Goal: Transaction & Acquisition: Download file/media

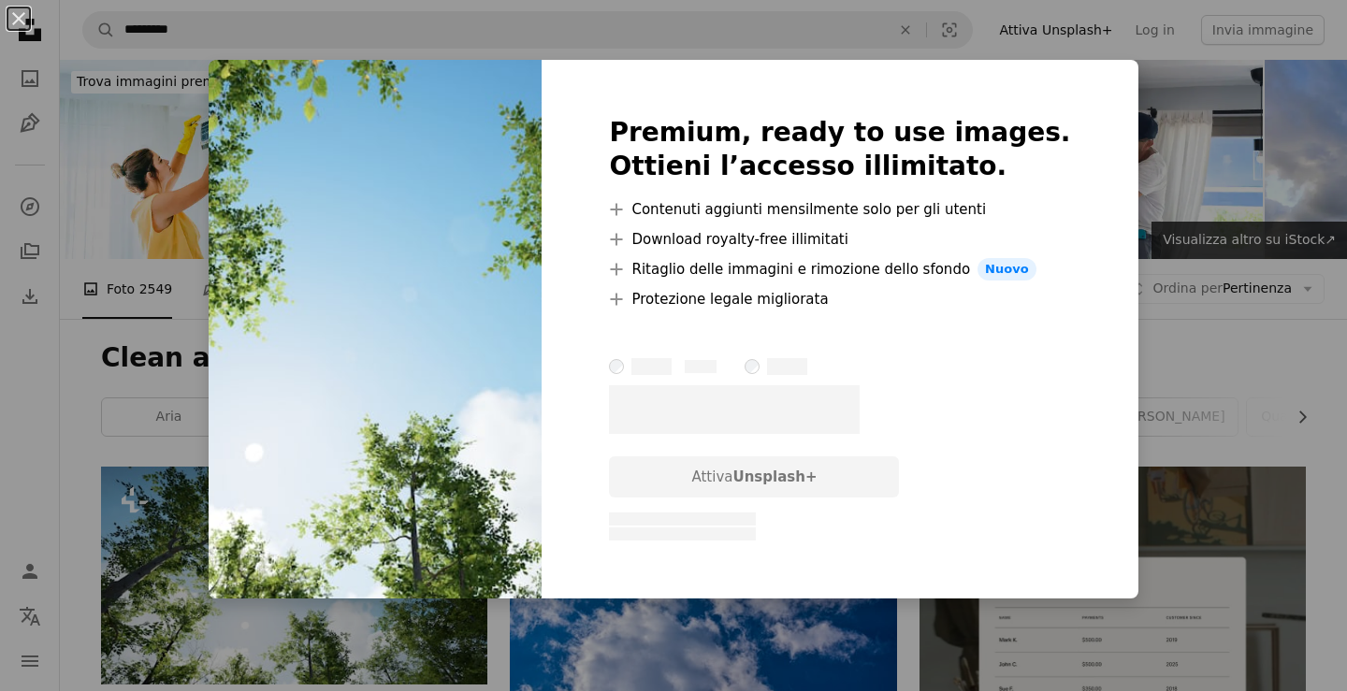
scroll to position [306, 0]
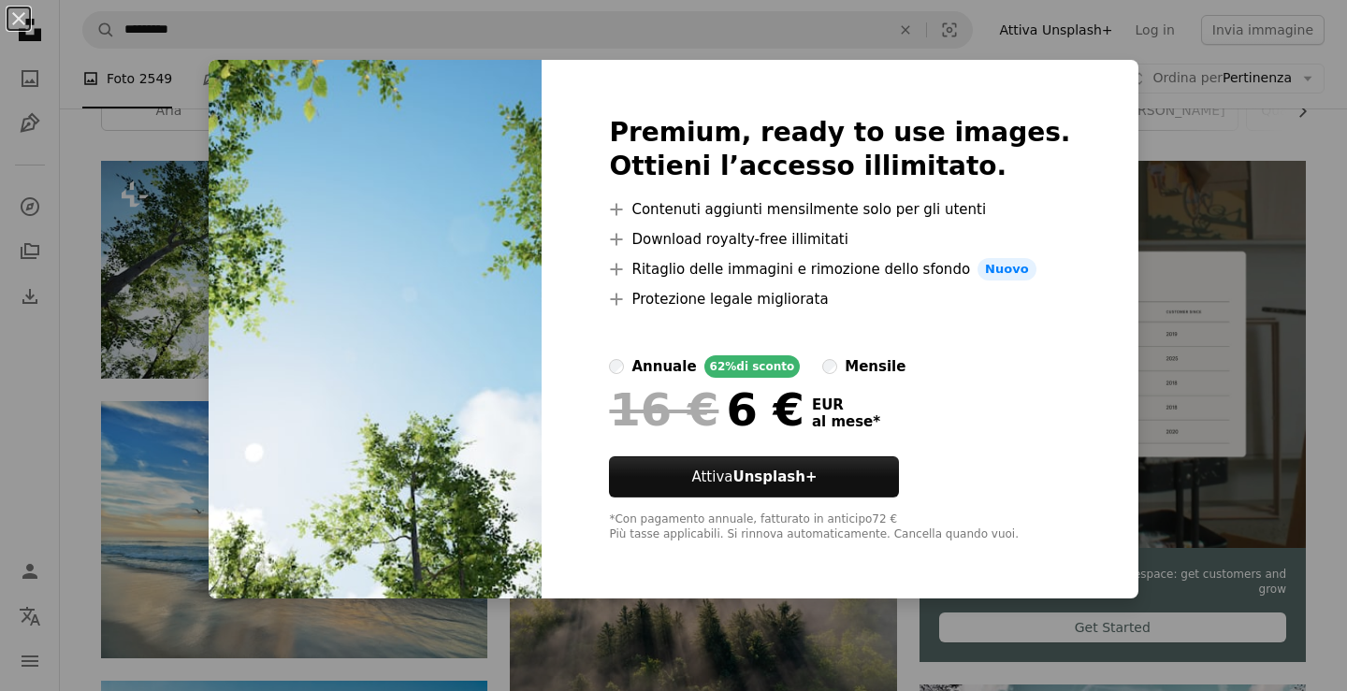
click at [1161, 193] on div "An X shape Premium, ready to use images. Ottieni l’accesso illimitato. A plus s…" at bounding box center [673, 345] width 1347 height 691
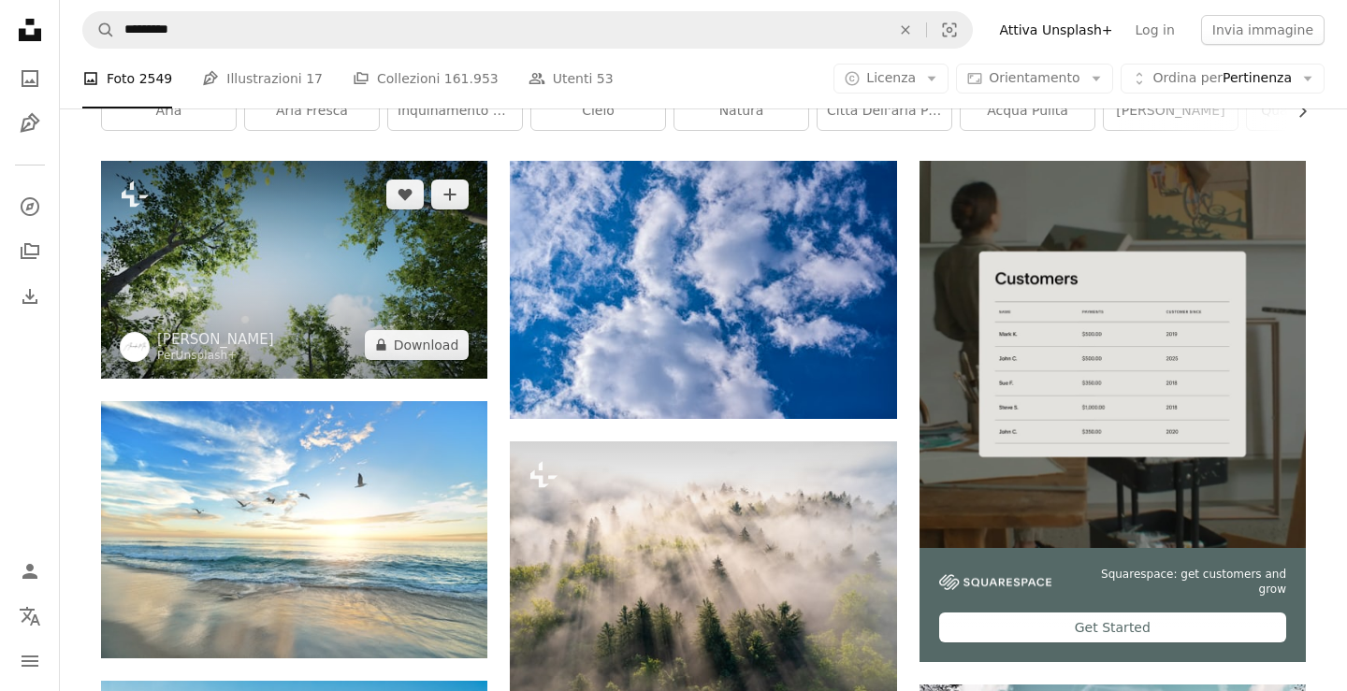
click at [309, 322] on img at bounding box center [294, 269] width 386 height 217
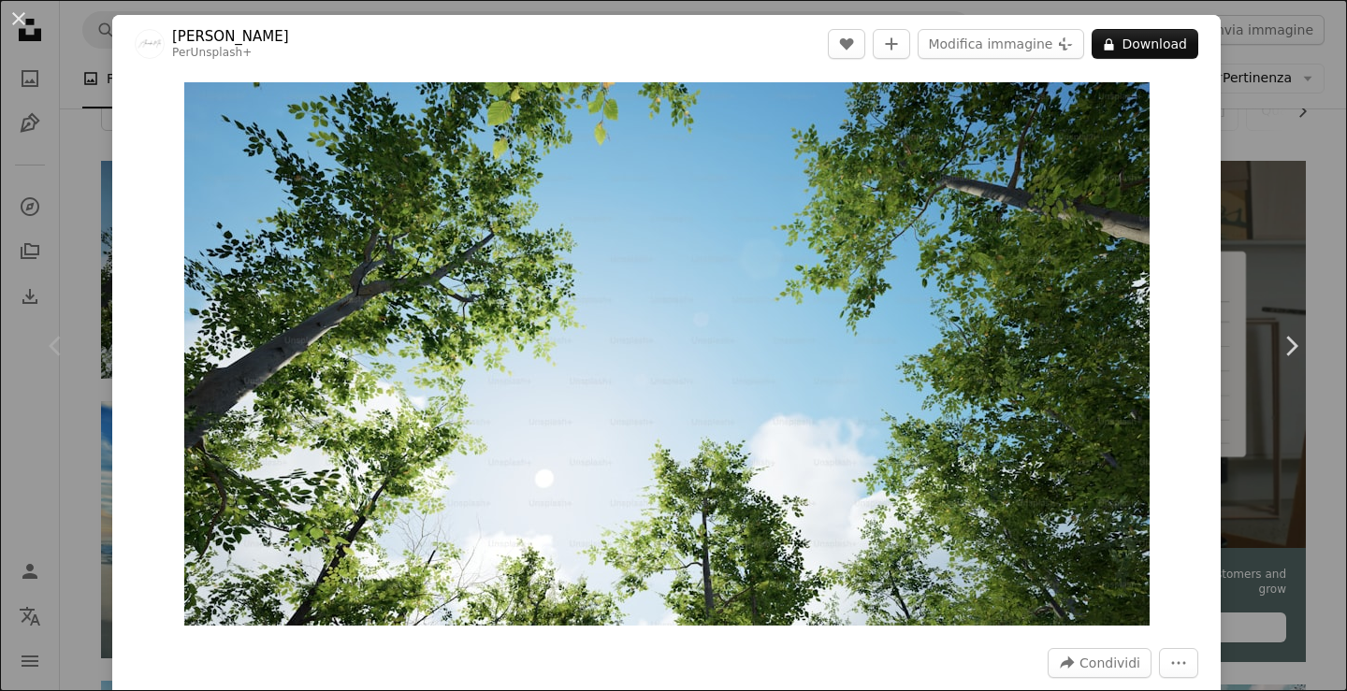
click at [74, 101] on div "An X shape Chevron left Chevron right Alexander Mils Per Unsplash+ A heart A pl…" at bounding box center [673, 345] width 1347 height 691
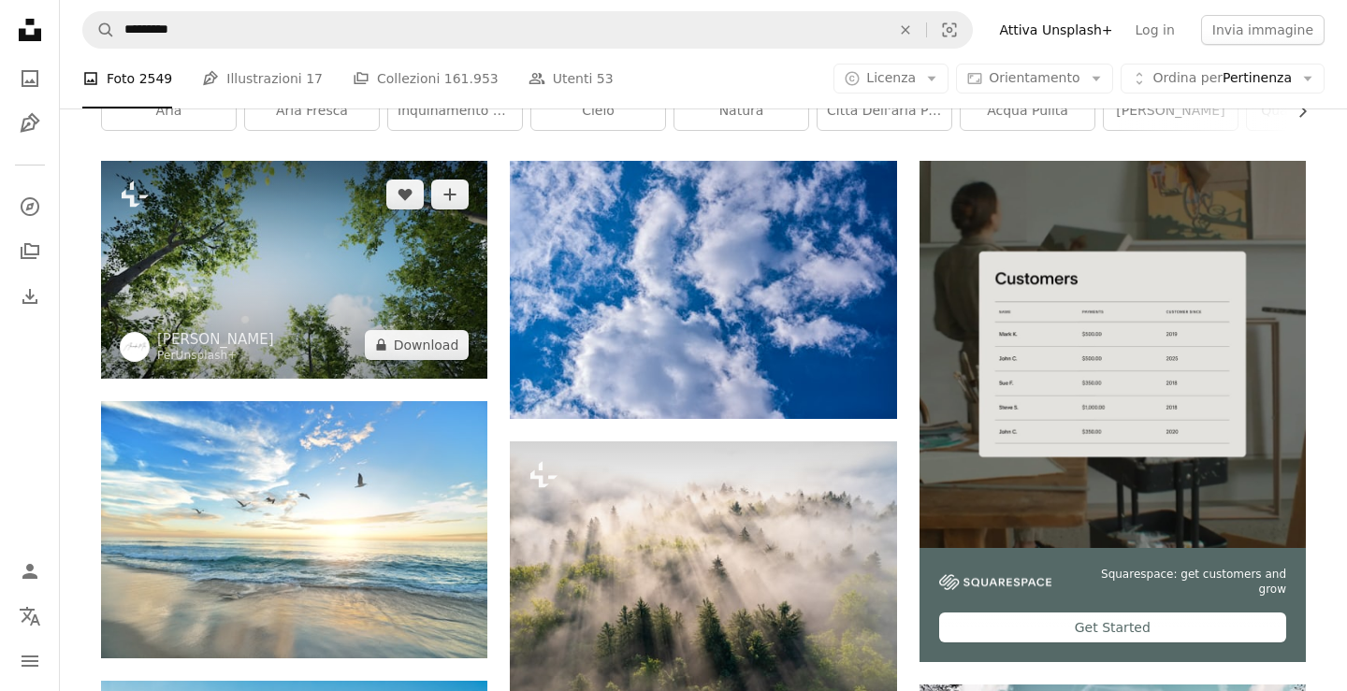
click at [254, 236] on img at bounding box center [294, 269] width 386 height 217
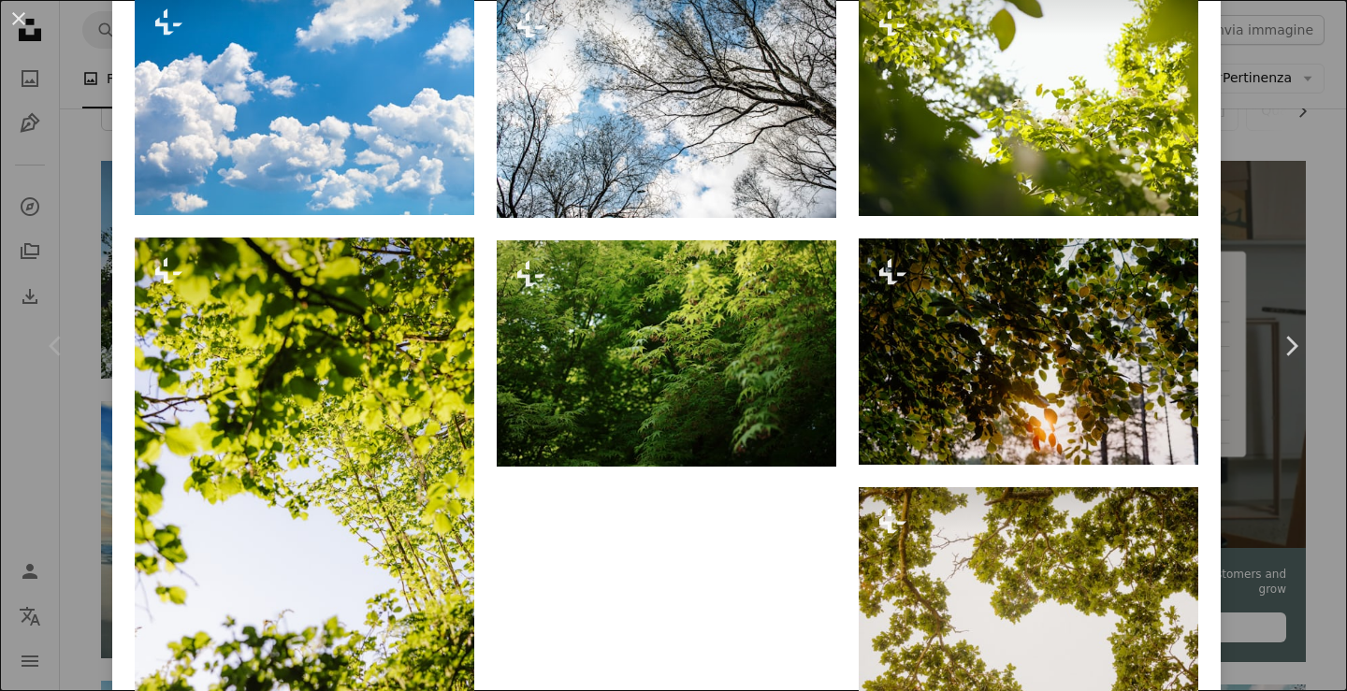
scroll to position [1833, 0]
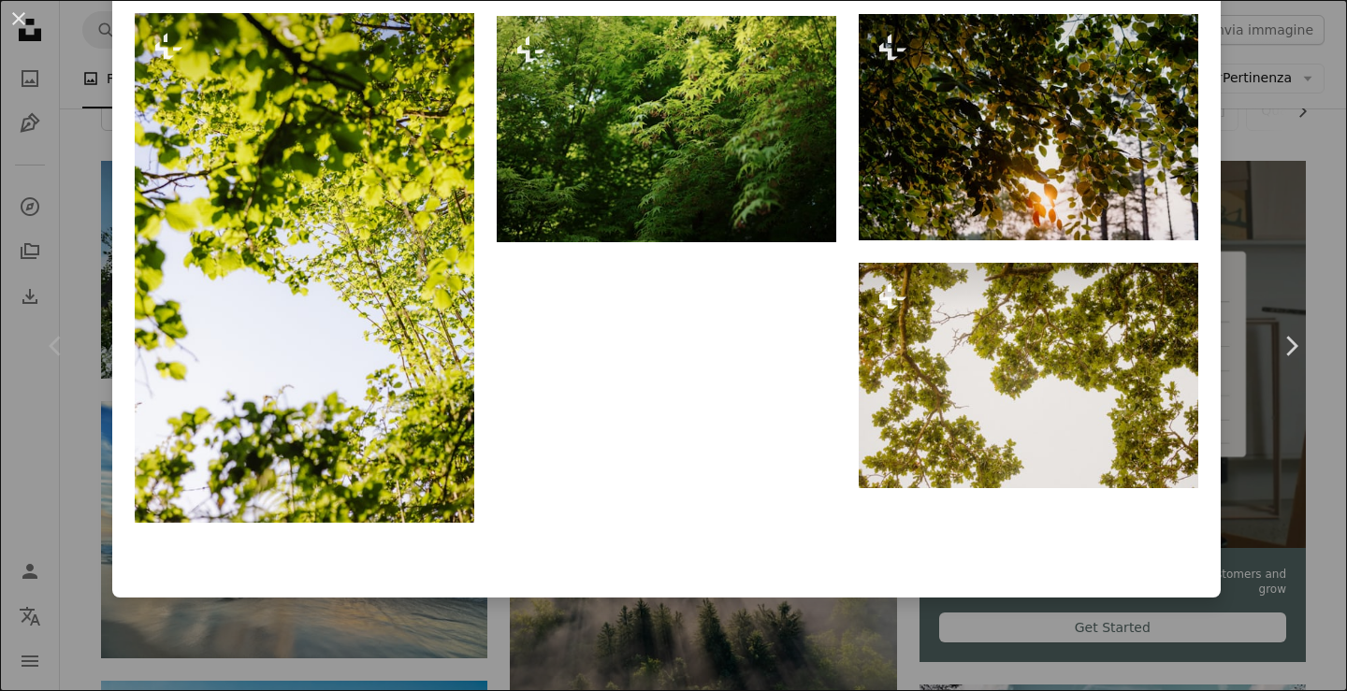
click at [82, 481] on div "An X shape Chevron left Chevron right Alexander Mils Per Unsplash+ A heart A pl…" at bounding box center [673, 345] width 1347 height 691
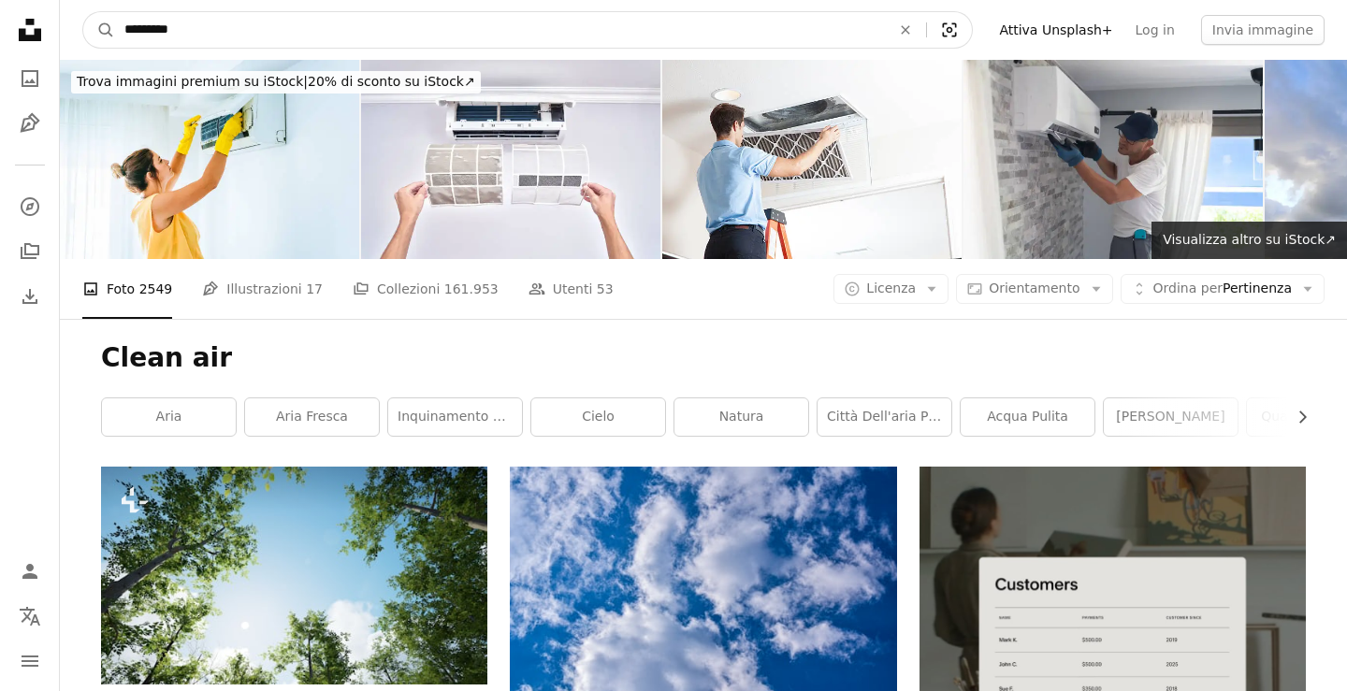
click at [969, 37] on icon "Visual search" at bounding box center [949, 30] width 45 height 19
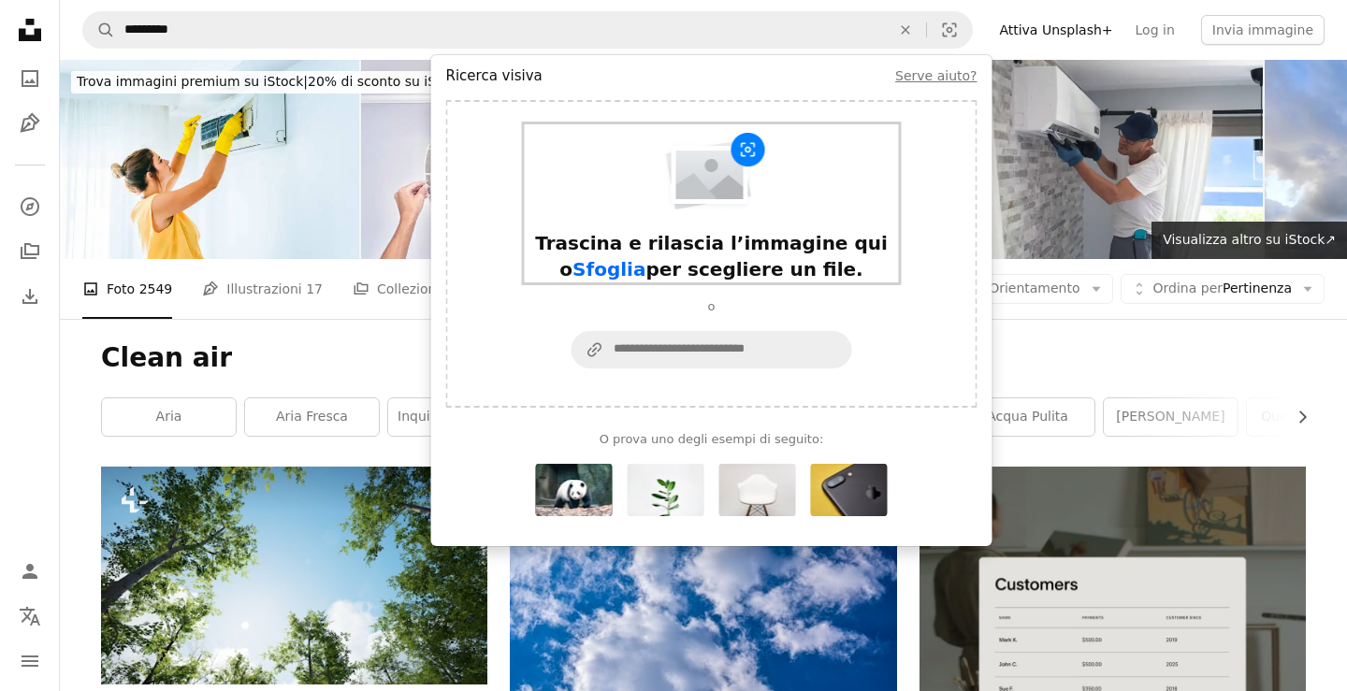
click at [757, 139] on img "Modulo di ricerca visiva" at bounding box center [711, 173] width 110 height 83
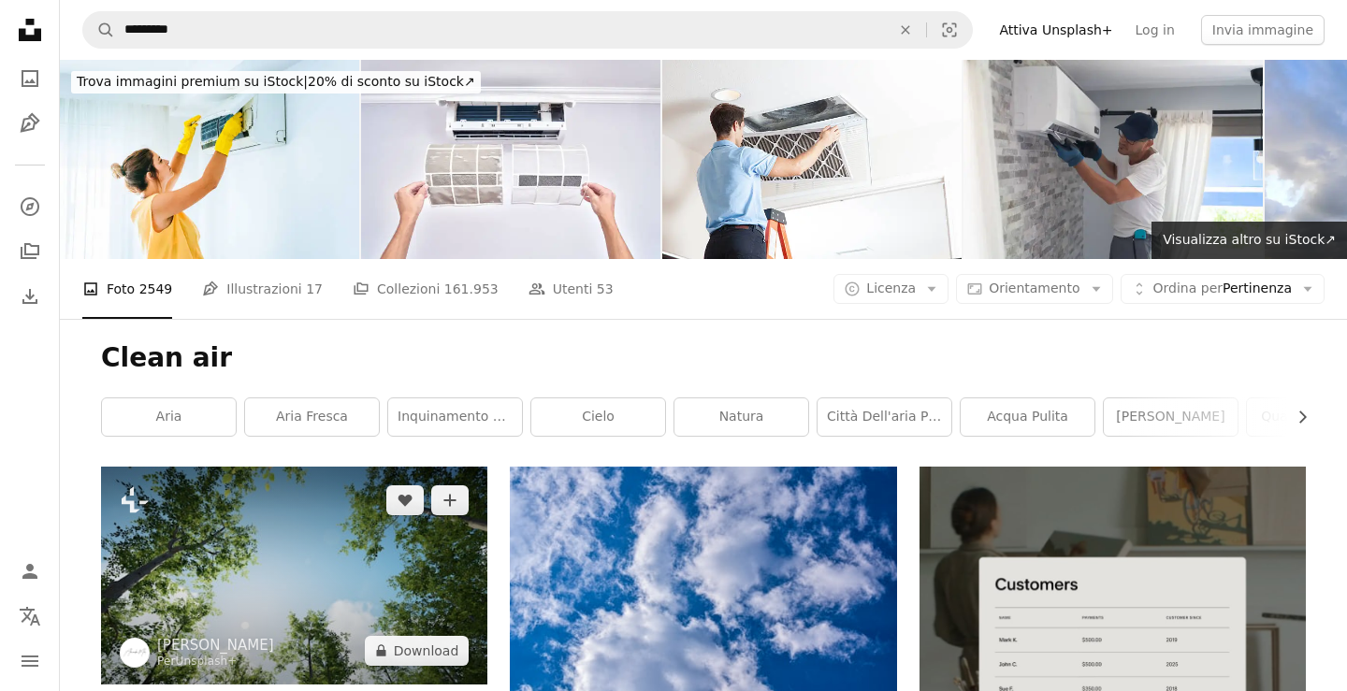
click at [268, 596] on img at bounding box center [294, 575] width 386 height 217
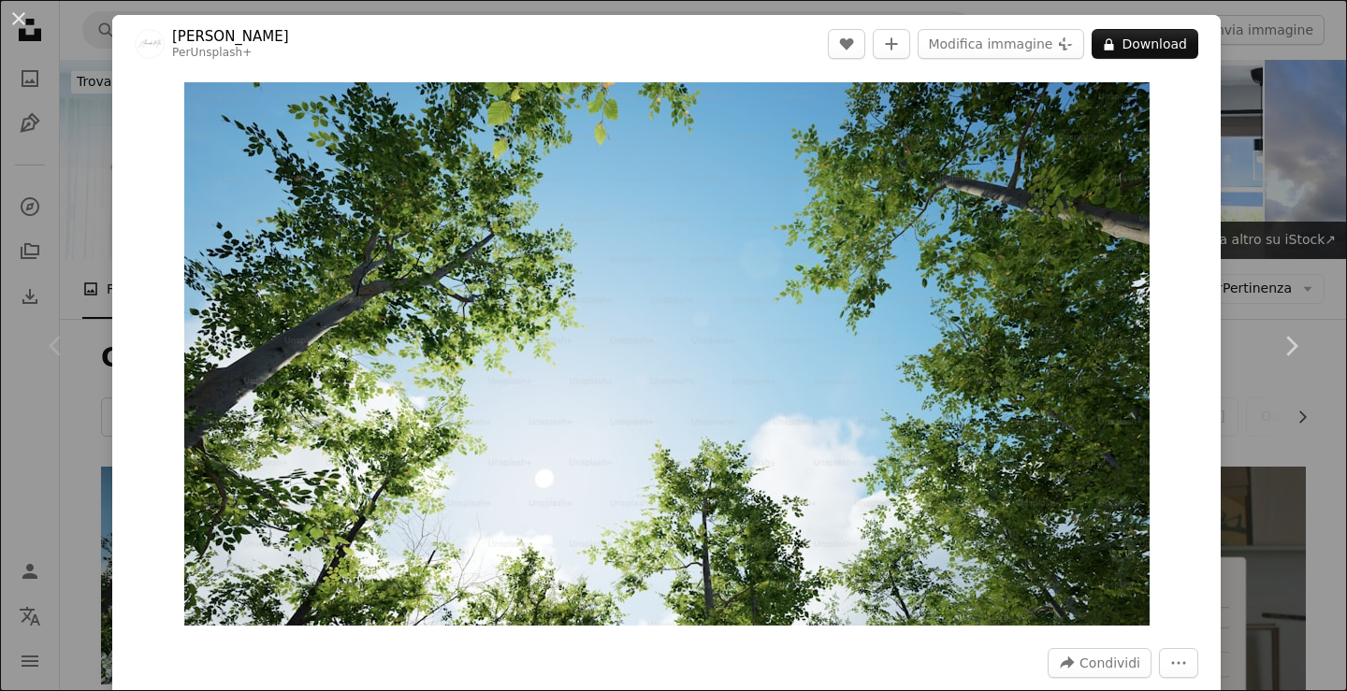
click at [84, 134] on div "An X shape Chevron left Chevron right Alexander Mils Per Unsplash+ A heart A pl…" at bounding box center [673, 345] width 1347 height 691
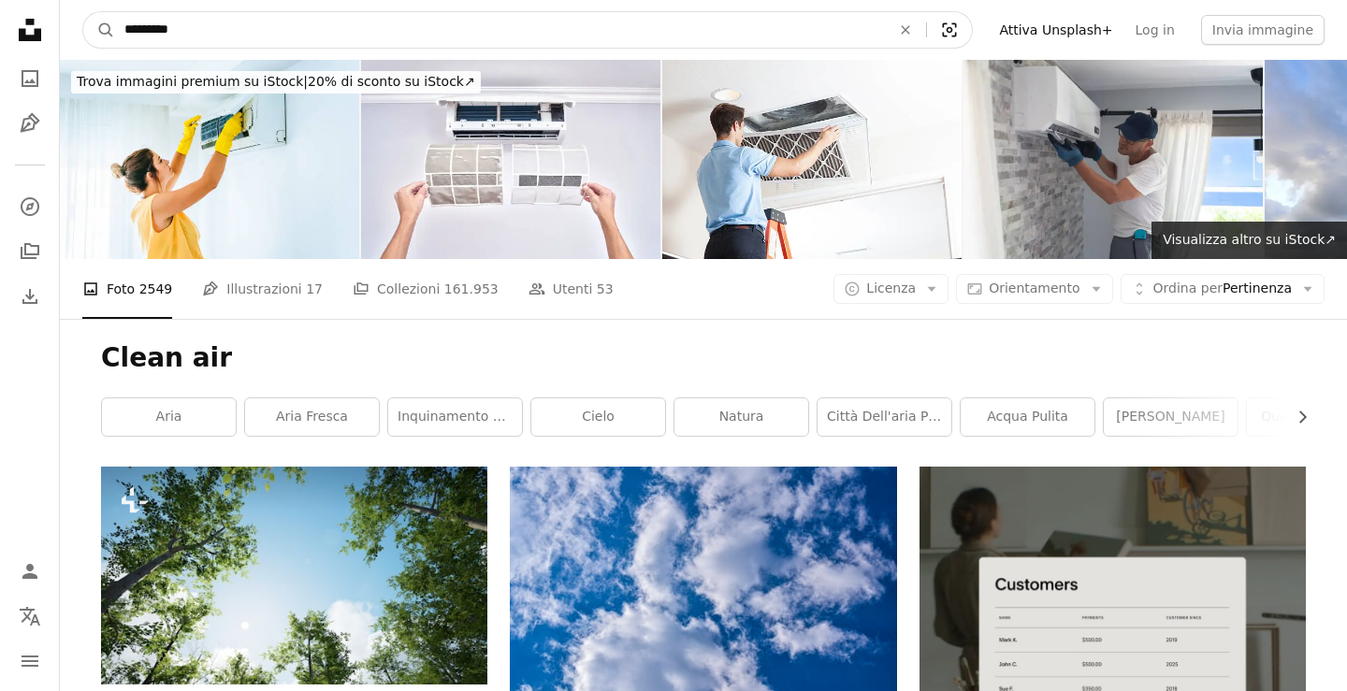
click at [959, 27] on icon "Visual search" at bounding box center [949, 30] width 45 height 19
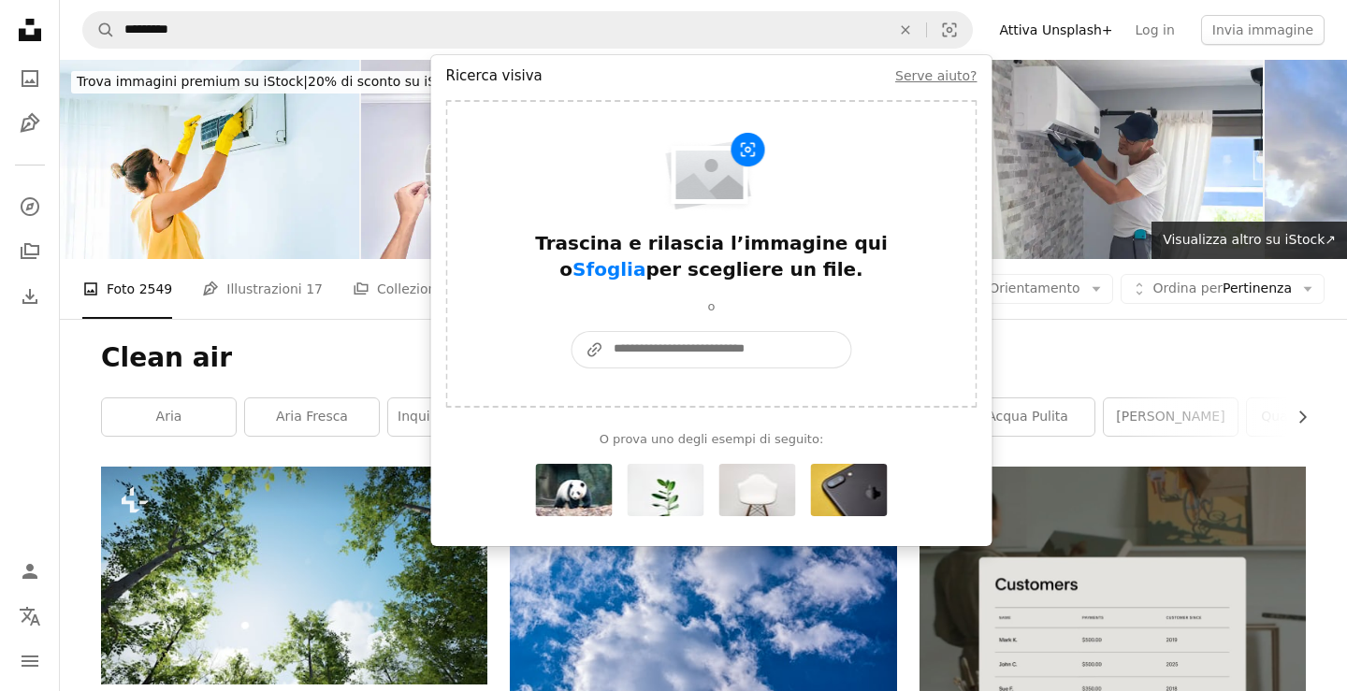
click at [636, 351] on input "A URL sharing icon (chains) Incolla un’immagine o un URL" at bounding box center [727, 350] width 247 height 36
paste input "**********"
type input "**********"
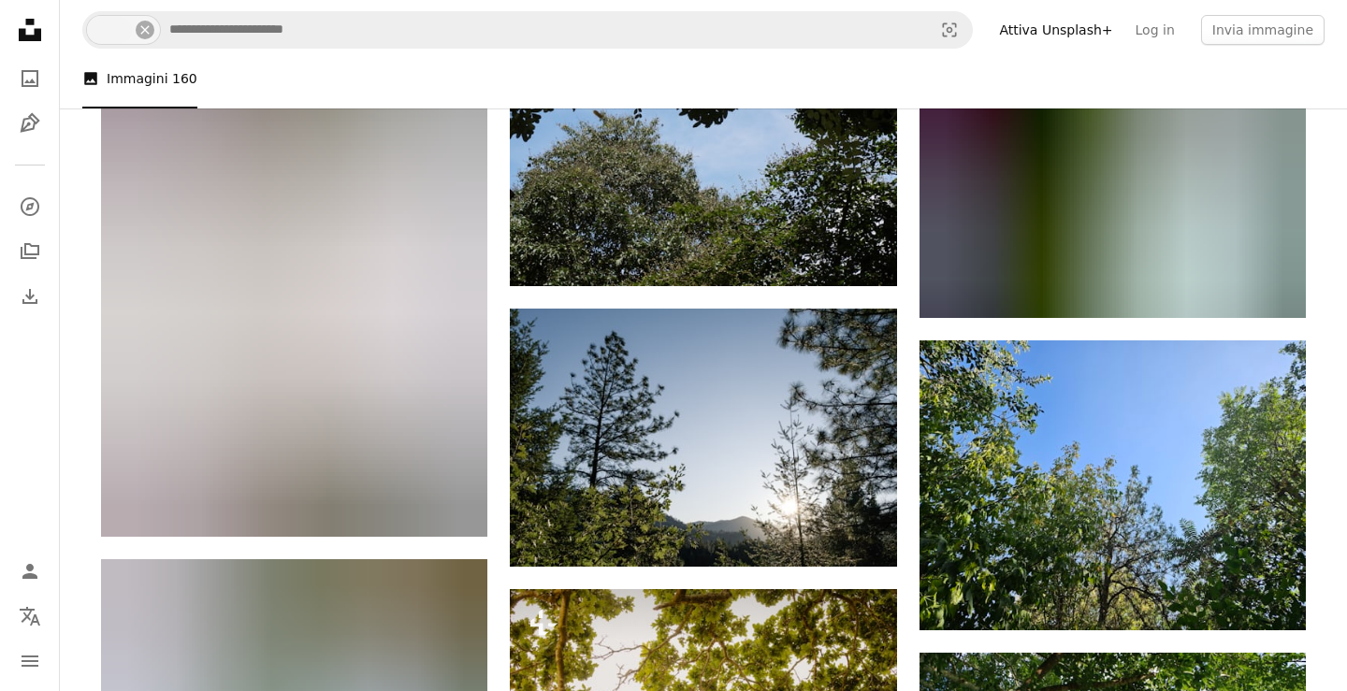
scroll to position [946, 0]
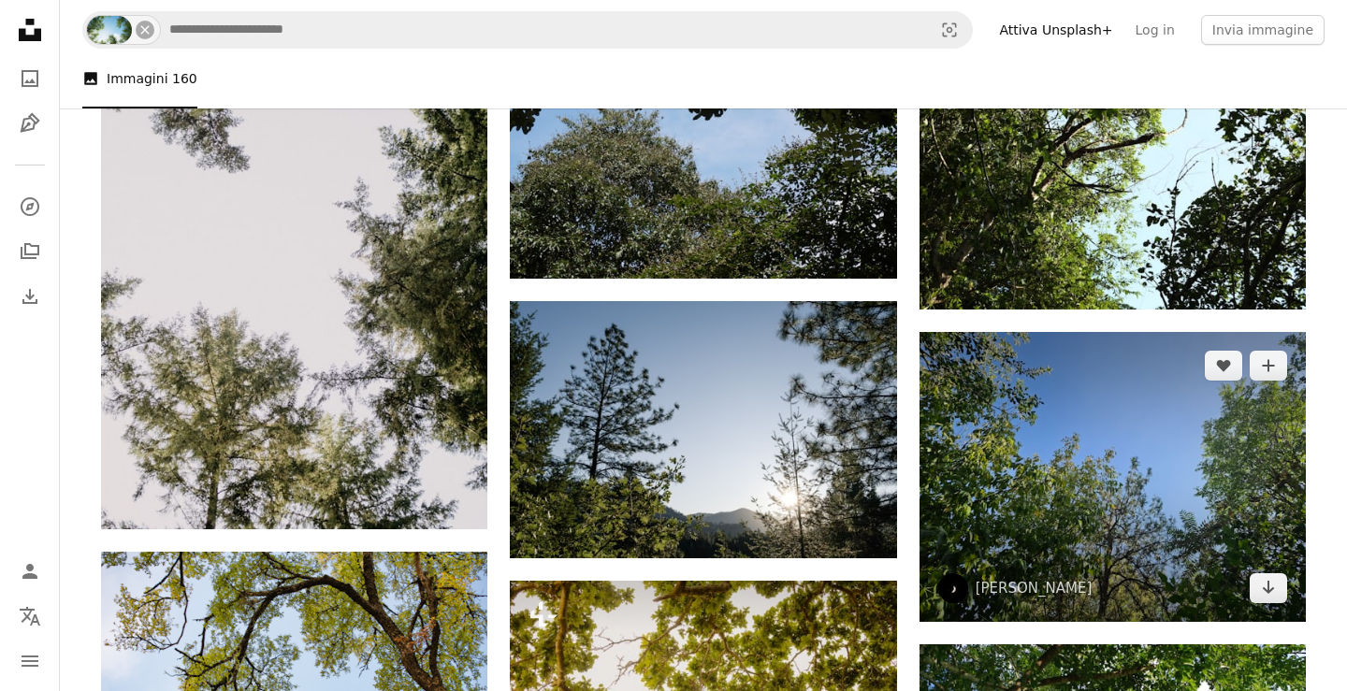
click at [1069, 479] on img at bounding box center [1112, 477] width 386 height 290
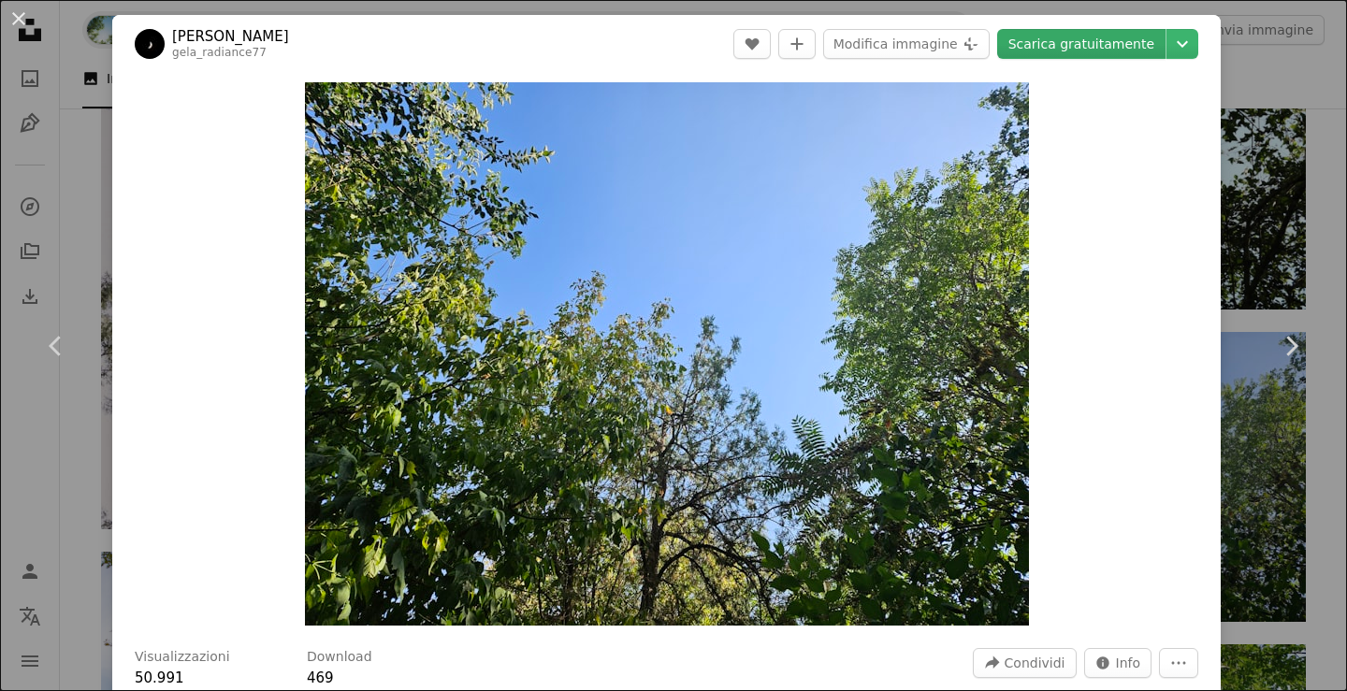
click at [1087, 50] on link "Scarica gratuitamente" at bounding box center [1081, 44] width 168 height 30
